Goal: Find specific page/section: Find specific page/section

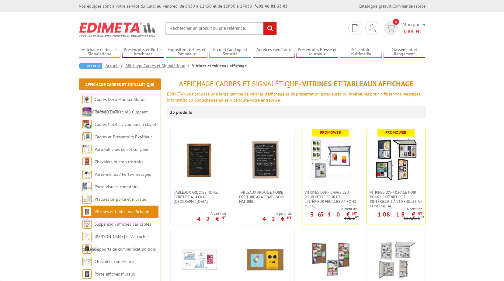
click at [186, 29] on input "text" at bounding box center [221, 28] width 111 height 13
drag, startPoint x: 171, startPoint y: 28, endPoint x: 208, endPoint y: 27, distance: 36.5
click at [171, 28] on input "text" at bounding box center [221, 28] width 111 height 13
click at [211, 30] on input "text" at bounding box center [221, 28] width 111 height 13
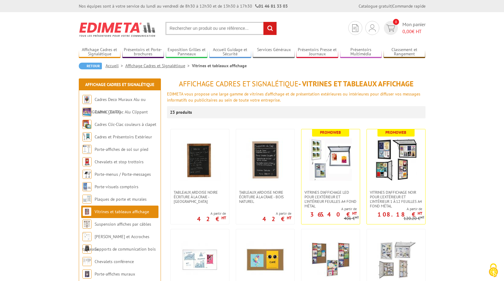
click at [239, 26] on input "text" at bounding box center [221, 28] width 111 height 13
click at [257, 112] on div "23 produits" at bounding box center [296, 112] width 259 height 12
click at [180, 28] on input "text" at bounding box center [221, 28] width 111 height 13
type input "PORTE VSUELS"
click at [264, 22] on input "rechercher" at bounding box center [270, 28] width 13 height 13
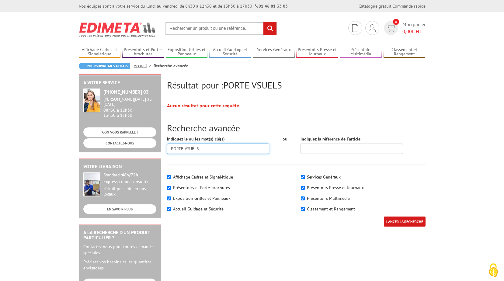
click at [208, 148] on input "PORTE VSUELS" at bounding box center [218, 149] width 103 height 10
click at [187, 147] on input "PORTE VSUELS" at bounding box center [218, 149] width 103 height 10
click at [225, 151] on input "PORTE VISUELS" at bounding box center [218, 149] width 103 height 10
type input "PORTE VISUELS A5"
click at [384, 217] on input "LANCER LA RECHERCHE" at bounding box center [405, 222] width 42 height 10
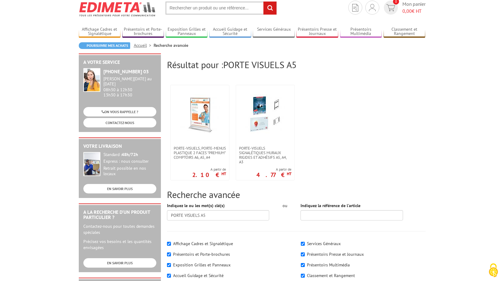
scroll to position [30, 0]
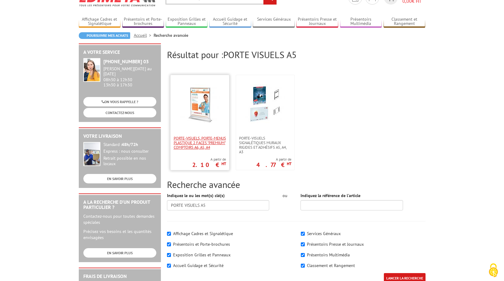
click at [184, 144] on span "Porte-visuels, Porte-menus plastique 2 faces "Premium" comptoirs A6, A5, A4" at bounding box center [200, 143] width 52 height 14
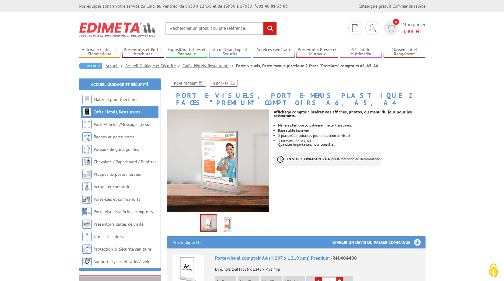
click at [251, 28] on input "text" at bounding box center [221, 28] width 111 height 13
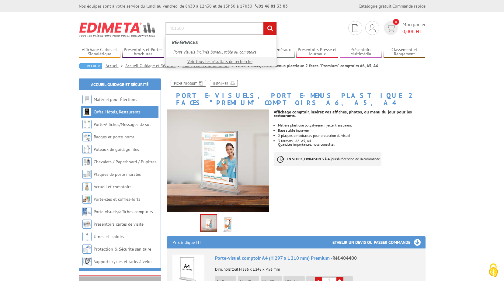
type input "401500"
click at [264, 22] on input "rechercher" at bounding box center [270, 28] width 13 height 13
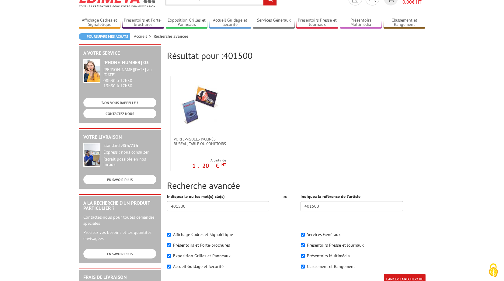
scroll to position [30, 0]
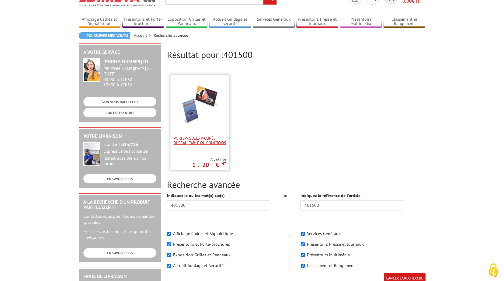
click at [192, 138] on span "Porte-visuels inclinés bureau, table ou comptoirs" at bounding box center [200, 140] width 52 height 9
